Goal: Information Seeking & Learning: Learn about a topic

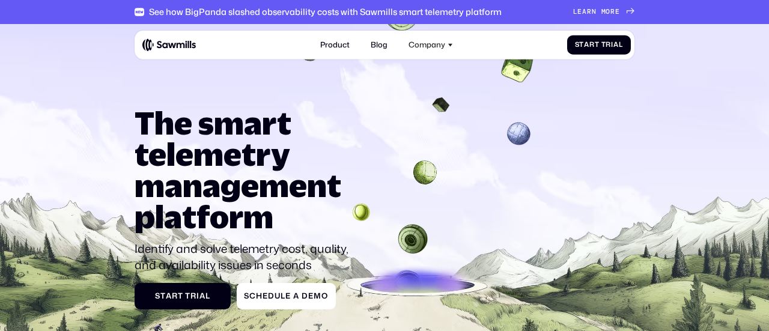
drag, startPoint x: 124, startPoint y: 129, endPoint x: 371, endPoint y: 186, distance: 253.4
click at [353, 165] on section "The smart telemetry management platform Identify and solve telemetry cost, qual…" at bounding box center [384, 206] width 769 height 364
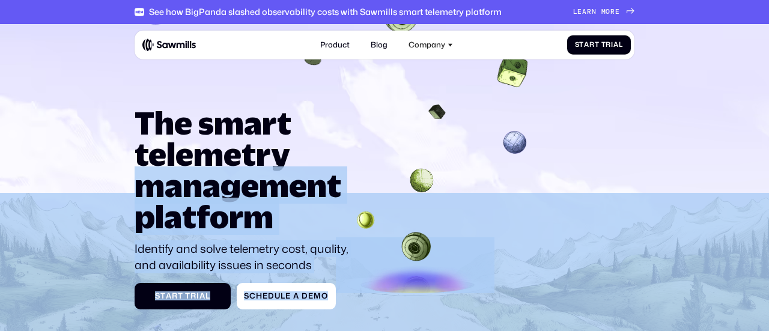
click at [386, 208] on div "The smart telemetry management platform Identify and solve telemetry cost, qual…" at bounding box center [385, 209] width 500 height 202
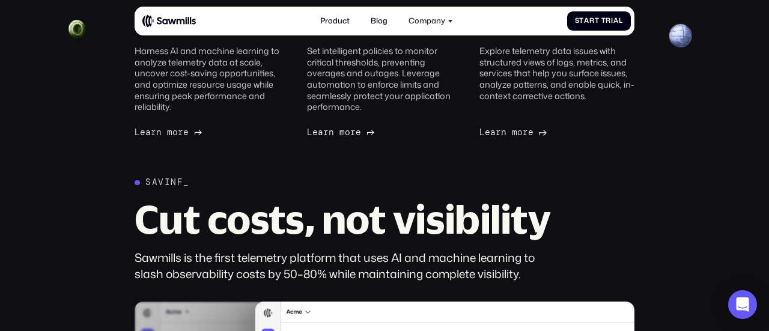
scroll to position [336, 0]
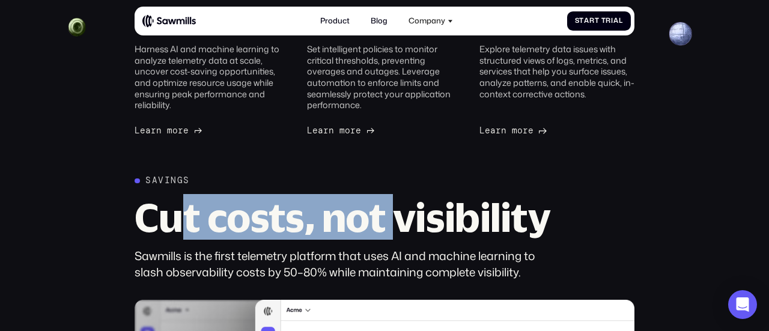
drag, startPoint x: 177, startPoint y: 214, endPoint x: 580, endPoint y: 214, distance: 402.5
click at [560, 214] on h2 "Cut costs, not visibility" at bounding box center [349, 217] width 428 height 39
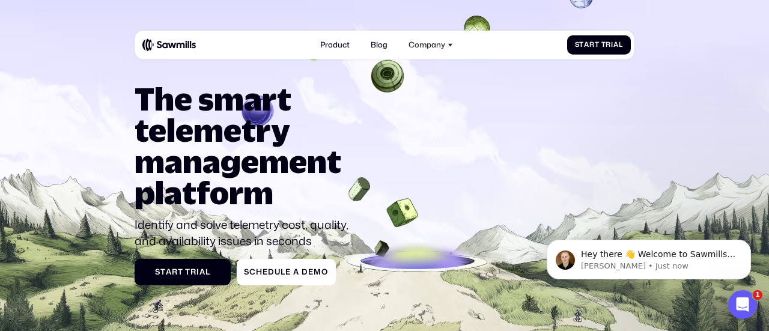
scroll to position [0, 0]
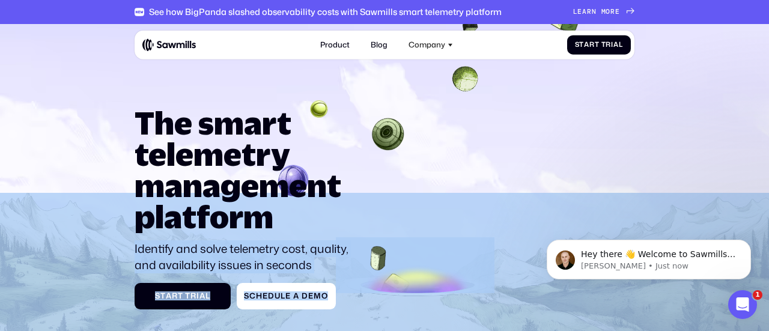
drag, startPoint x: 125, startPoint y: 121, endPoint x: 338, endPoint y: 208, distance: 229.8
click at [338, 208] on section "The smart telemetry management platform Identify and solve telemetry cost, qual…" at bounding box center [384, 206] width 769 height 364
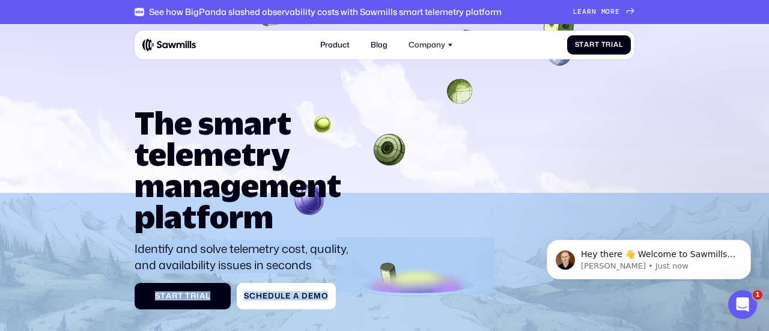
click at [366, 229] on div "The smart telemetry management platform Identify and solve telemetry cost, qual…" at bounding box center [385, 209] width 500 height 202
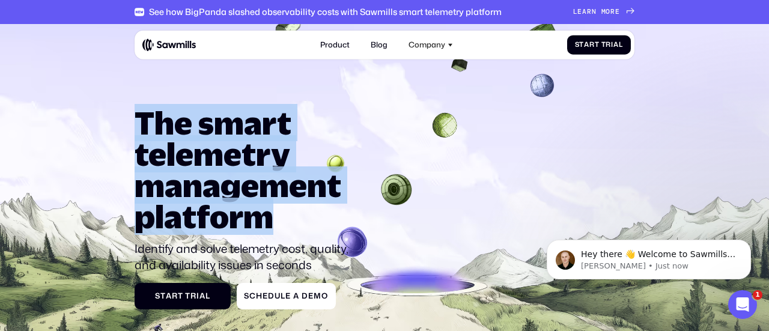
drag, startPoint x: 302, startPoint y: 205, endPoint x: 138, endPoint y: 121, distance: 184.3
click at [138, 121] on h1 "The smart telemetry management platform" at bounding box center [246, 170] width 223 height 124
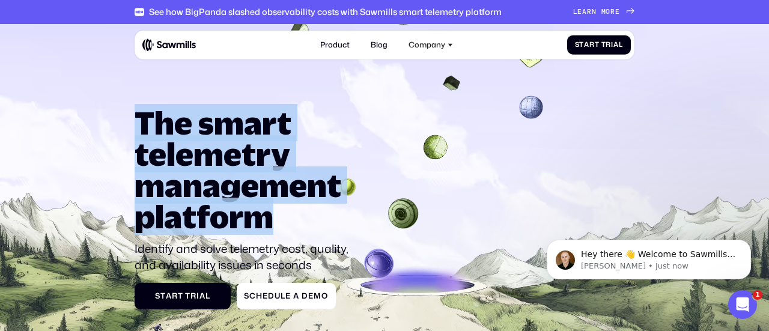
copy h1 "The smart telemetry management platform"
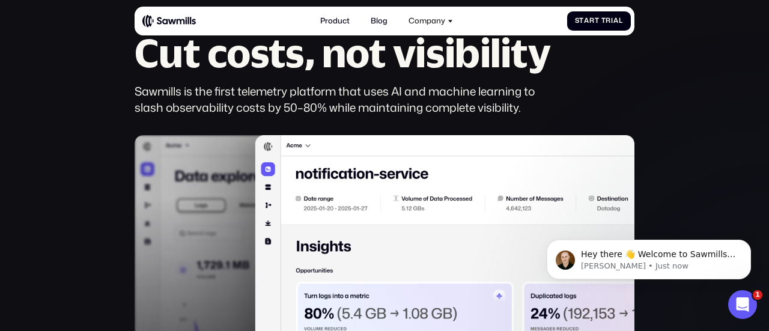
scroll to position [500, 0]
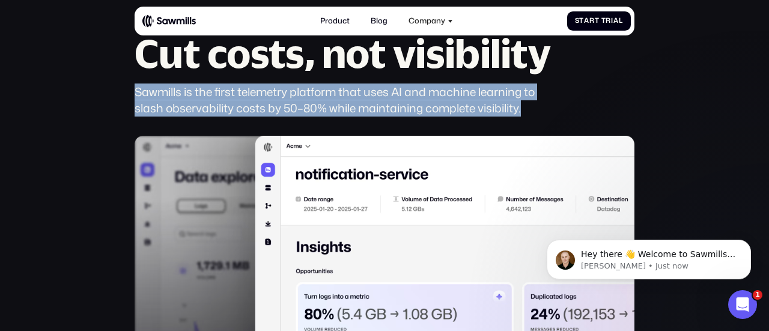
drag, startPoint x: 133, startPoint y: 85, endPoint x: 586, endPoint y: 112, distance: 453.8
click at [586, 112] on div "Savings Cut costs, not visibility Sawmills is the first telemetry platform that…" at bounding box center [385, 308] width 750 height 595
copy div "Sawmills is the first telemetry platform that uses AI and machine learning to s…"
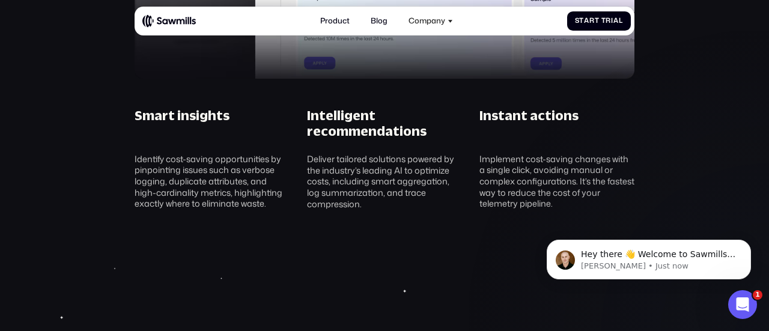
scroll to position [896, 0]
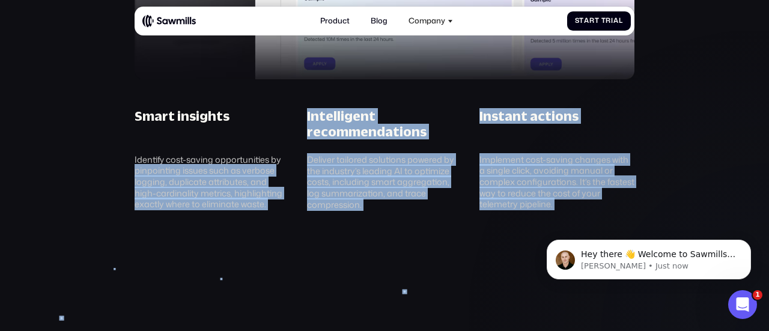
drag, startPoint x: 121, startPoint y: 166, endPoint x: 278, endPoint y: 219, distance: 165.8
drag, startPoint x: 278, startPoint y: 219, endPoint x: 279, endPoint y: 211, distance: 7.8
click at [282, 204] on div "Identify cost-saving opportunities by pinpointing issues such as verbose loggin…" at bounding box center [212, 182] width 155 height 56
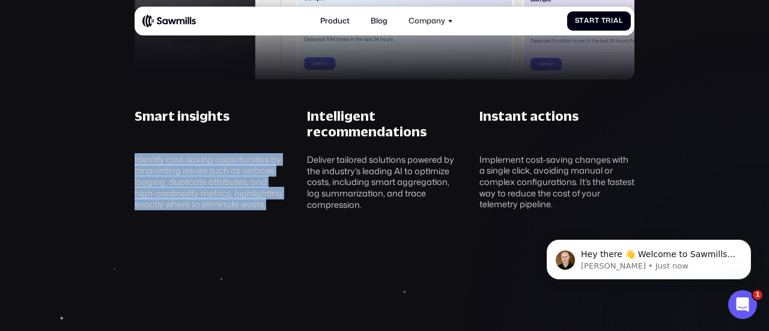
drag, startPoint x: 282, startPoint y: 205, endPoint x: 135, endPoint y: 159, distance: 154.3
click at [135, 159] on div "Identify cost-saving opportunities by pinpointing issues such as verbose loggin…" at bounding box center [212, 182] width 155 height 56
copy div "Identify cost-saving opportunities by pinpointing issues such as verbose loggin…"
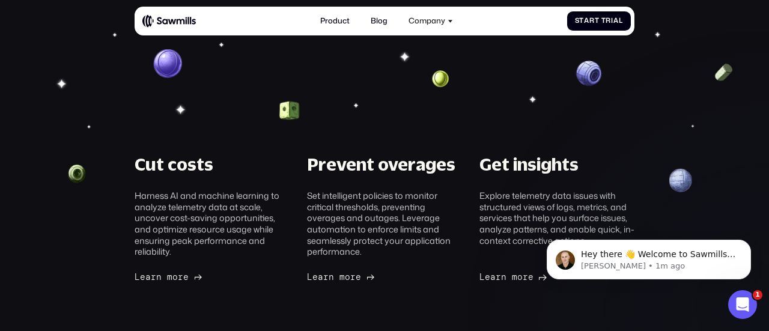
scroll to position [0, 0]
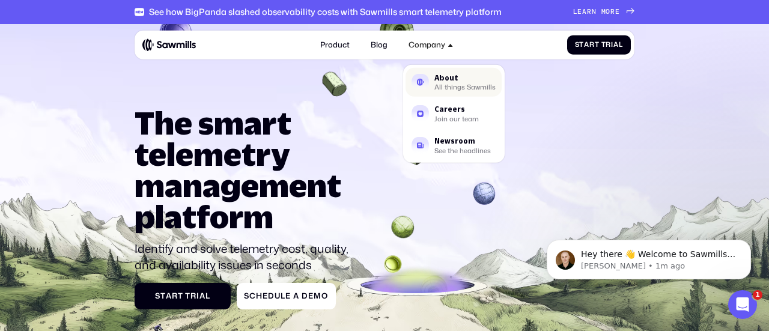
click at [452, 84] on div "All things Sawmills" at bounding box center [464, 87] width 61 height 6
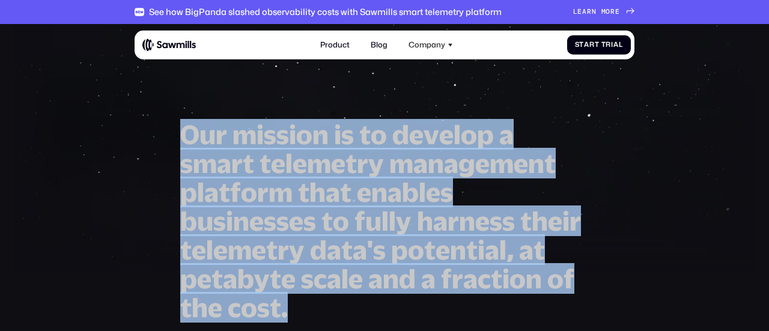
drag, startPoint x: 179, startPoint y: 147, endPoint x: 378, endPoint y: 300, distance: 251.4
click at [378, 300] on div "O u r m i s s i o n i s t o d e v e l o p a s m a r t t e l e m e t r y m a n a…" at bounding box center [385, 330] width 500 height 421
copy h1 "O u r m i s s i o n i s t o d e v e l o p a s m a r t t e l e m e t r y m a n a…"
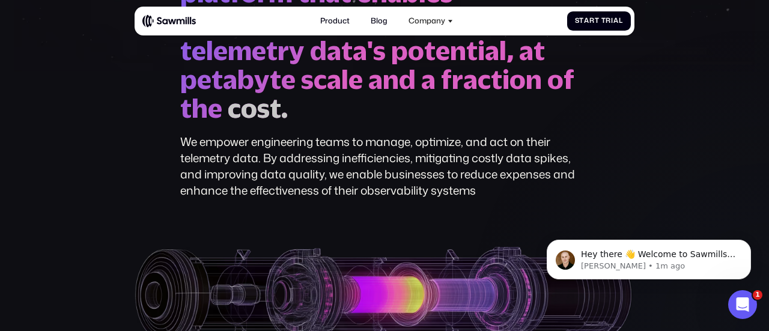
scroll to position [196, 0]
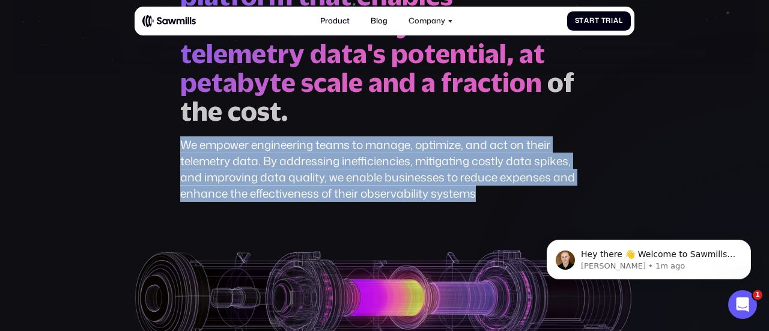
drag, startPoint x: 500, startPoint y: 193, endPoint x: 121, endPoint y: 144, distance: 381.6
click at [121, 144] on section "O u r m i s s i o n i s t o d e v e l o p a s m a r t t e l e m e t r y m a n a…" at bounding box center [384, 92] width 769 height 529
copy div "We empower engineering teams to manage, optimize, and act on their telemetry da…"
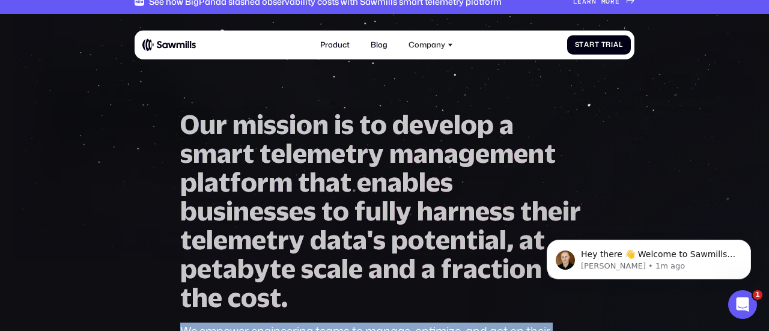
scroll to position [0, 0]
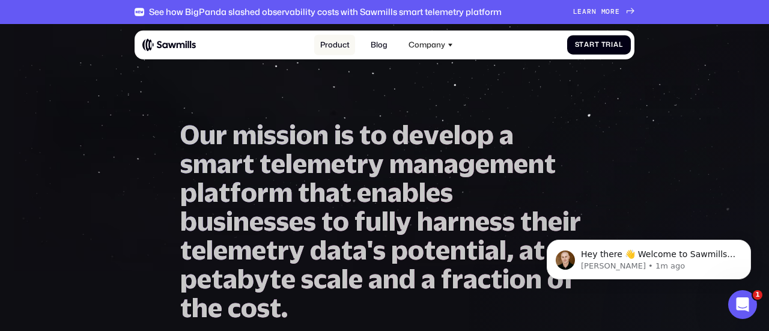
click at [342, 47] on link "Product" at bounding box center [334, 44] width 41 height 21
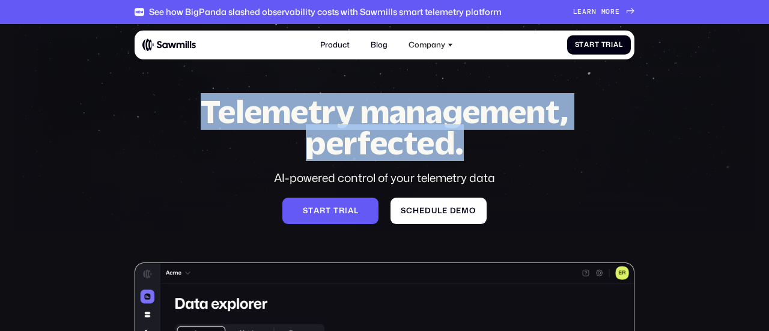
drag, startPoint x: 386, startPoint y: 123, endPoint x: 581, endPoint y: 138, distance: 196.4
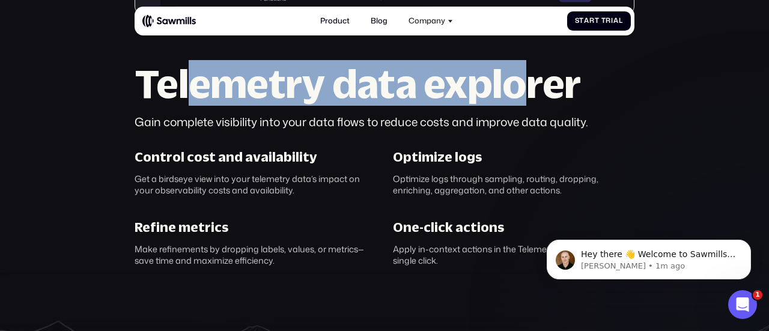
drag, startPoint x: 321, startPoint y: 87, endPoint x: 518, endPoint y: 93, distance: 197.1
click at [518, 93] on h2 "Telemetry data explorer" at bounding box center [385, 83] width 500 height 39
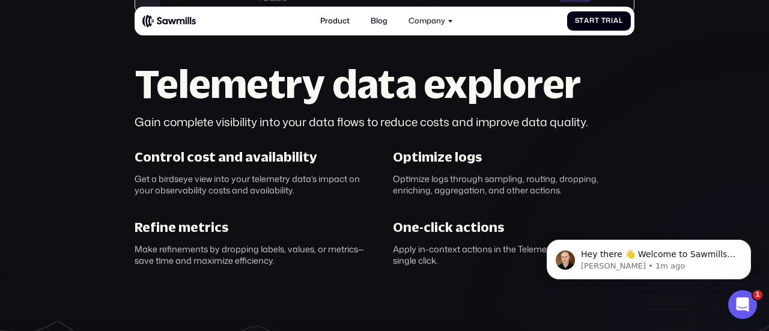
click at [577, 103] on h2 "Telemetry data explorer" at bounding box center [385, 83] width 500 height 39
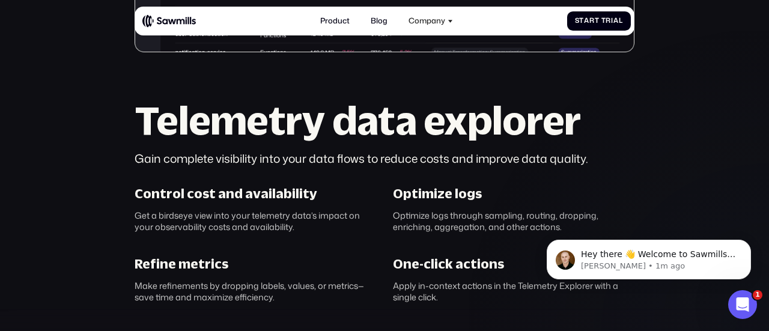
scroll to position [543, 0]
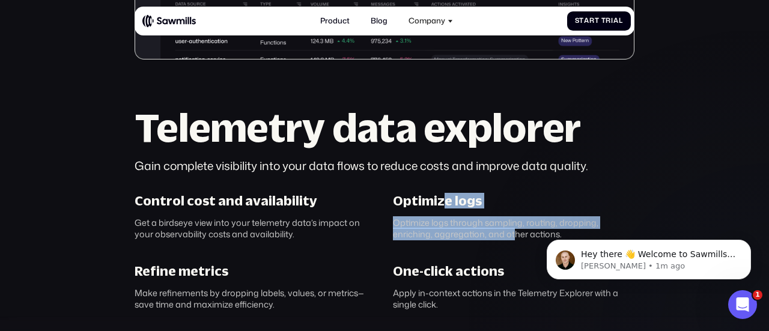
drag, startPoint x: 491, startPoint y: 222, endPoint x: 532, endPoint y: 231, distance: 41.4
click at [519, 231] on div "Optimize logs Optimize logs through sampling, routing, dropping, enriching, agg…" at bounding box center [513, 216] width 258 height 47
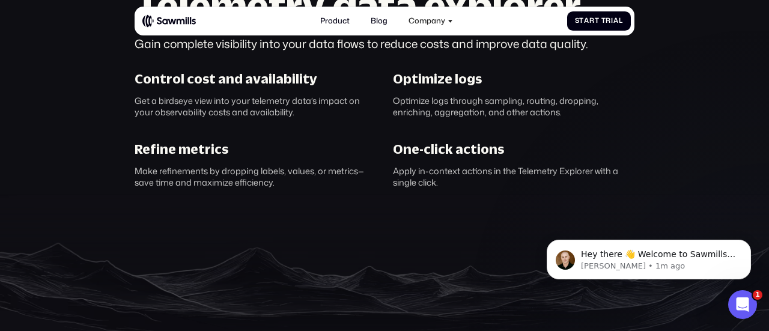
scroll to position [667, 0]
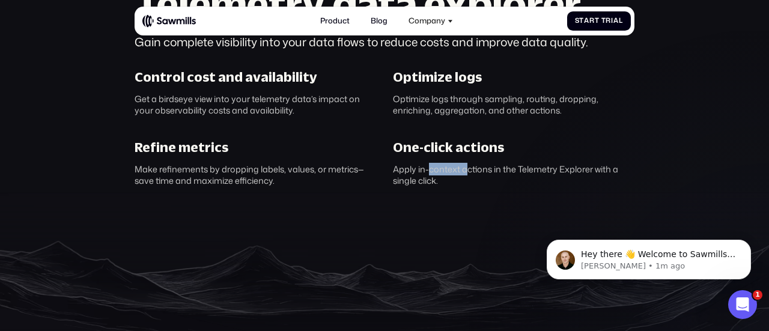
drag, startPoint x: 442, startPoint y: 164, endPoint x: 537, endPoint y: 165, distance: 94.9
click at [523, 165] on div "One-click actions Apply in-context actions in the Telemetry Explorer with a sin…" at bounding box center [513, 162] width 258 height 47
click at [578, 178] on div "Apply in-context actions in the Telemetry Explorer with a single click." at bounding box center [513, 175] width 241 height 22
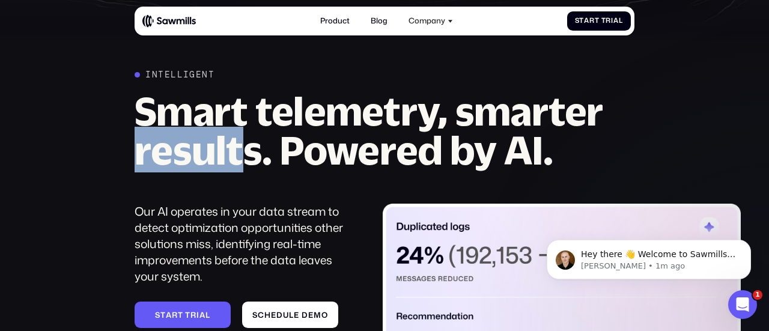
drag, startPoint x: 161, startPoint y: 159, endPoint x: 485, endPoint y: 159, distance: 323.8
click at [360, 159] on h2 "Smart telemetry, smarter results. Powered by AI." at bounding box center [385, 130] width 500 height 78
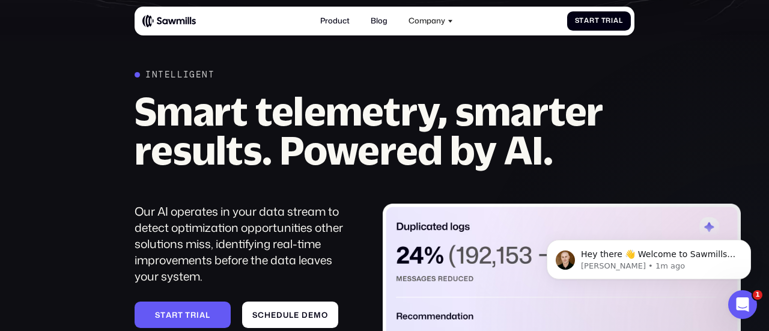
click at [505, 158] on h2 "Smart telemetry, smarter results. Powered by AI." at bounding box center [385, 130] width 500 height 78
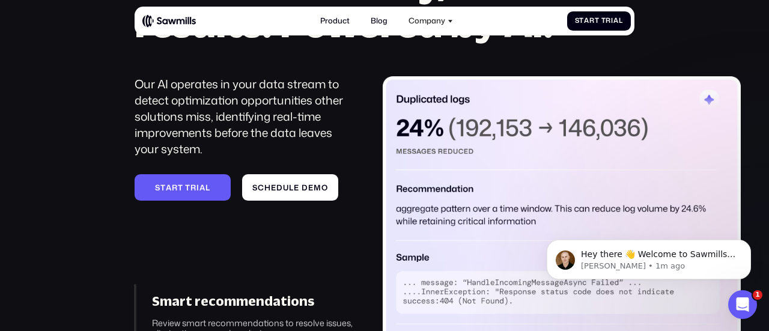
scroll to position [1122, 0]
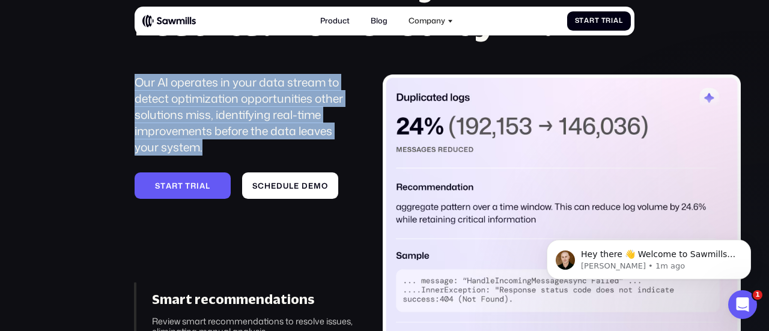
drag, startPoint x: 268, startPoint y: 162, endPoint x: 54, endPoint y: 82, distance: 228.1
click at [54, 82] on div "___________ Smart telemetry, smarter results. Powered by AI. Our AI operates in…" at bounding box center [384, 160] width 769 height 438
copy div "Our AI operates in your data stream to detect optimization opportunities other …"
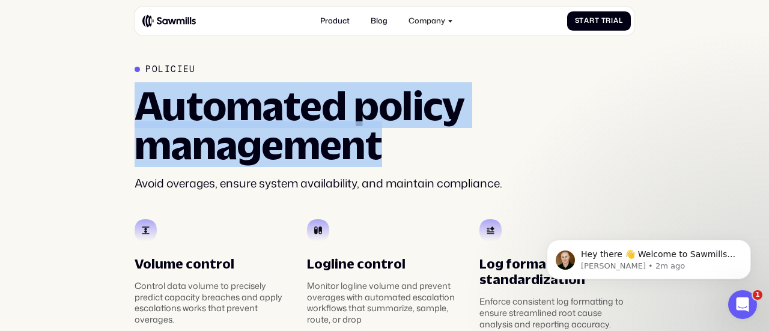
drag, startPoint x: 129, startPoint y: 96, endPoint x: 460, endPoint y: 168, distance: 339.2
click at [422, 153] on section "PolicieU Automated policy management Avoid overages, ensure system availability…" at bounding box center [384, 267] width 769 height 561
click at [460, 168] on div "Policies Automated policy management Avoid overages, ensure system availability…" at bounding box center [385, 127] width 500 height 127
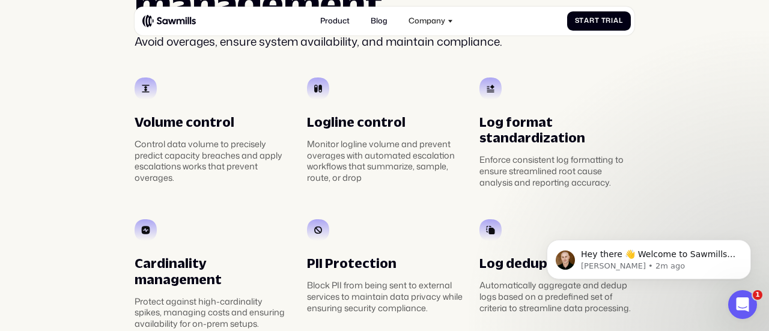
scroll to position [1780, 0]
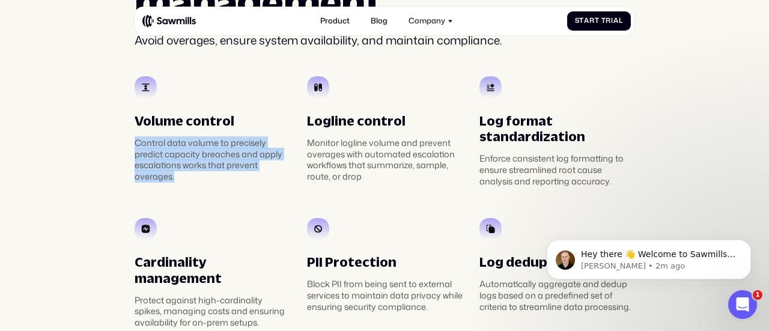
drag, startPoint x: 246, startPoint y: 176, endPoint x: 124, endPoint y: 138, distance: 128.3
click at [124, 138] on section "________ Automated policy management Avoid overages, ensure system availability…" at bounding box center [384, 124] width 769 height 561
copy div "Control data volume to precisely predict capacity breaches and apply escalation…"
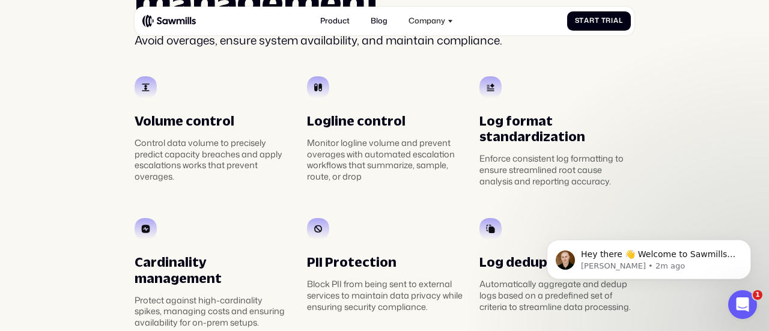
click at [433, 173] on div "Monitor logline volume and prevent overages with automated escalation workflows…" at bounding box center [385, 160] width 156 height 45
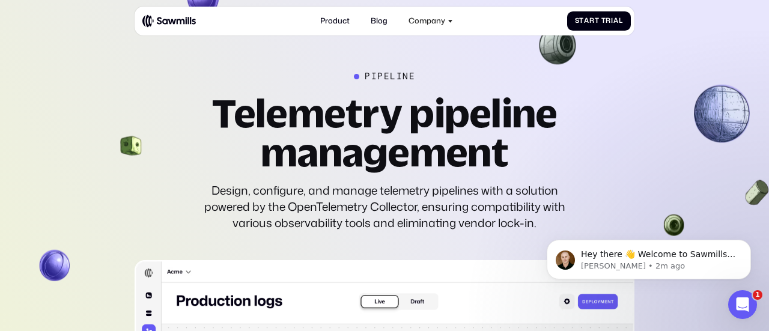
scroll to position [2194, 0]
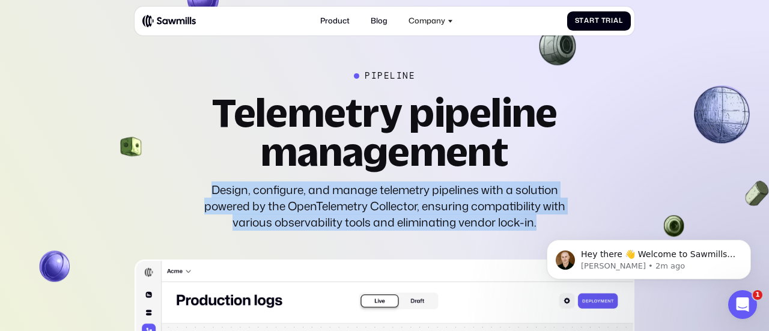
drag, startPoint x: 193, startPoint y: 177, endPoint x: 582, endPoint y: 213, distance: 390.3
copy div "Design, configure, and manage telemetry pipelines with a solution powered by th…"
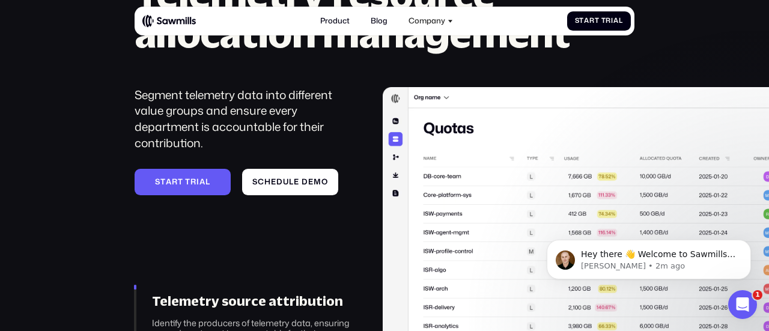
scroll to position [3110, 0]
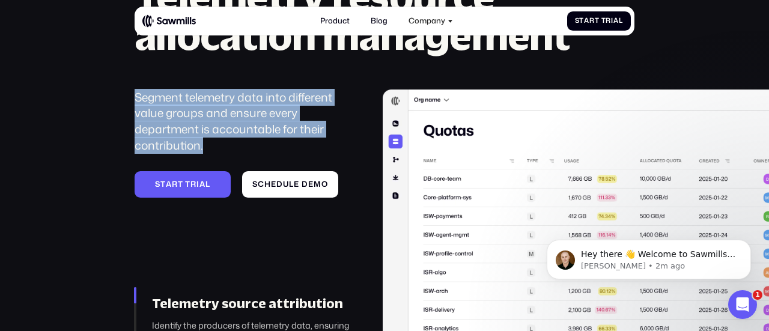
drag, startPoint x: 121, startPoint y: 79, endPoint x: 229, endPoint y: 128, distance: 118.8
click at [229, 128] on div "______ Telemetry resource allocation management Segment telemetry data into dif…" at bounding box center [384, 174] width 769 height 438
copy div "Segment telemetry data into different value groups and ensure every department …"
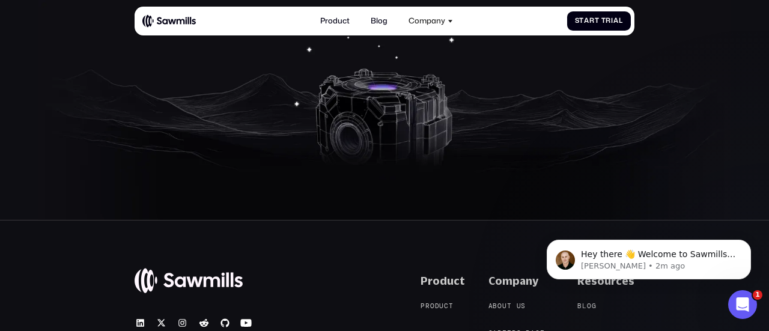
scroll to position [3753, 0]
